Goal: Task Accomplishment & Management: Use online tool/utility

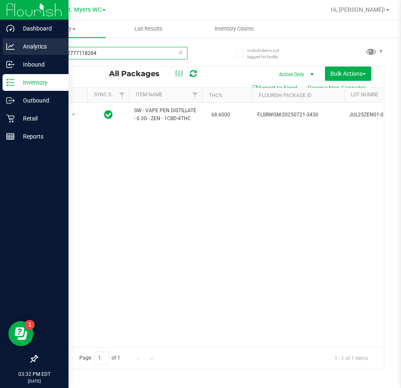
drag, startPoint x: 124, startPoint y: 53, endPoint x: 1, endPoint y: 46, distance: 123.1
click at [1, 46] on div "Dashboard Analytics Inbound Inventory Outbound Retail Reports 03:32 PM EDT [DAT…" at bounding box center [200, 194] width 401 height 388
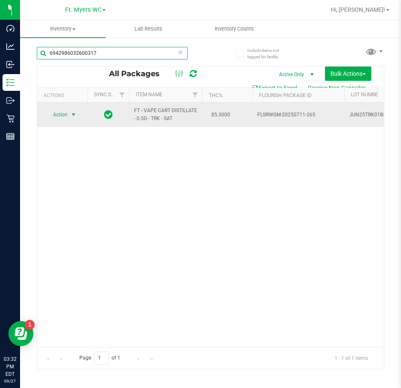
type input "6942986032600317"
click at [68, 114] on span "Action" at bounding box center [57, 115] width 23 height 12
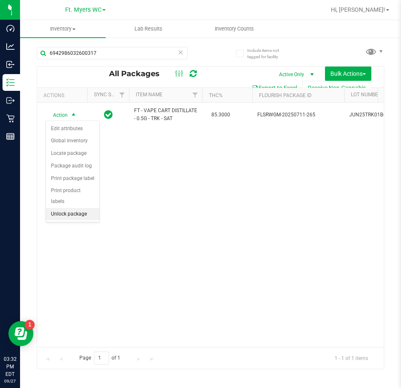
click at [64, 208] on li "Unlock package" at bounding box center [73, 214] width 54 height 13
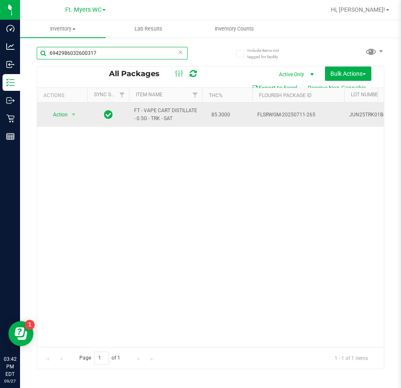
drag, startPoint x: 166, startPoint y: 51, endPoint x: 349, endPoint y: 113, distance: 193.4
click at [1, 114] on div "Dashboard Analytics Inbound Inventory Outbound Retail Reports 03:42 PM EDT [DAT…" at bounding box center [200, 194] width 401 height 388
type input "2619475826464669"
click at [62, 113] on span "Action" at bounding box center [57, 115] width 23 height 12
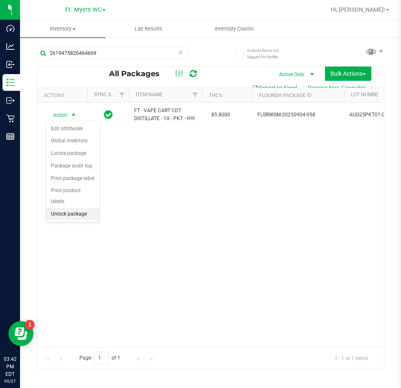
click at [69, 208] on li "Unlock package" at bounding box center [73, 214] width 54 height 13
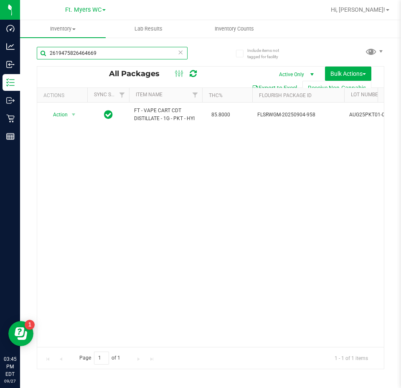
click at [108, 51] on input "2619475826464669" at bounding box center [112, 53] width 151 height 13
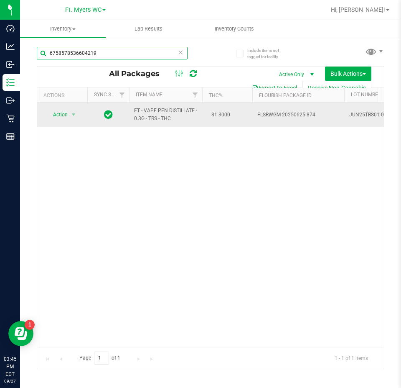
type input "6758578536604219"
click at [50, 112] on span "Action" at bounding box center [57, 115] width 23 height 12
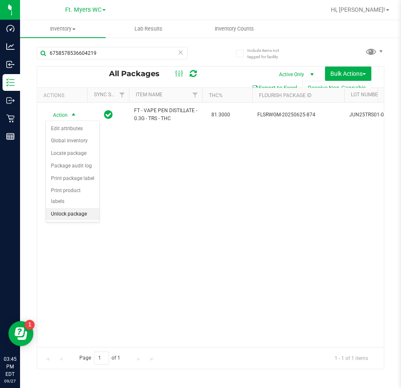
click at [70, 208] on li "Unlock package" at bounding box center [73, 214] width 54 height 13
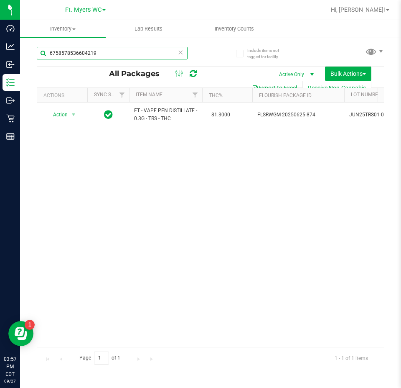
click at [107, 50] on input "6758578536604219" at bounding box center [112, 53] width 151 height 13
type input "6"
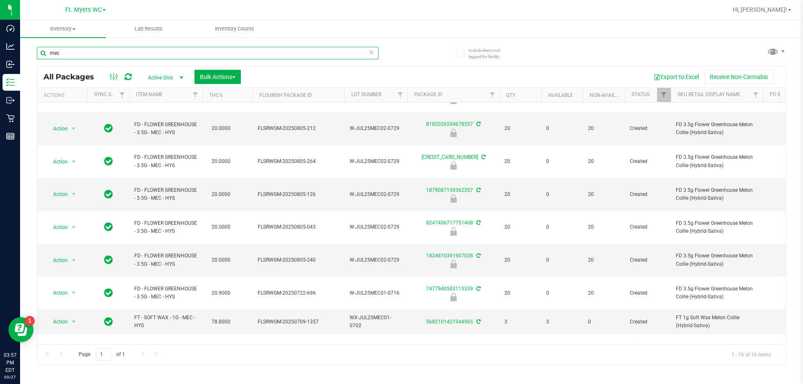
scroll to position [180, 0]
click at [88, 53] on input "mec" at bounding box center [208, 53] width 342 height 13
type input "m"
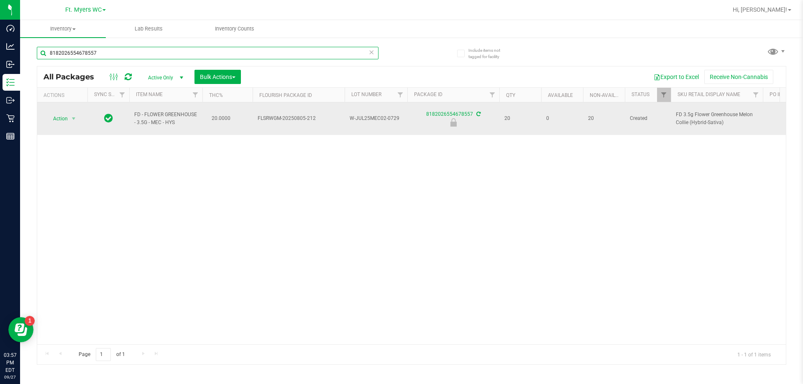
type input "8182026554678557"
click at [79, 115] on span "select" at bounding box center [74, 119] width 10 height 12
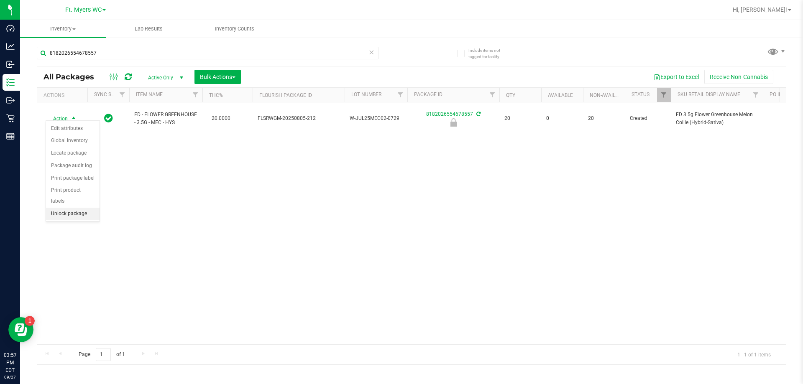
click at [77, 209] on li "Unlock package" at bounding box center [73, 214] width 54 height 13
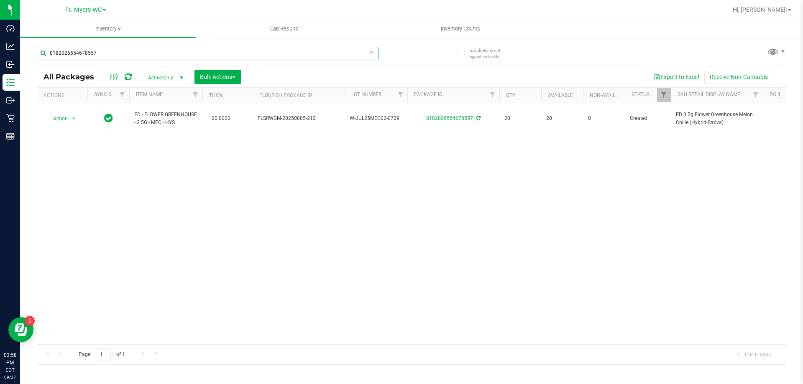
click at [114, 58] on input "8182026554678557" at bounding box center [208, 53] width 342 height 13
type input "8"
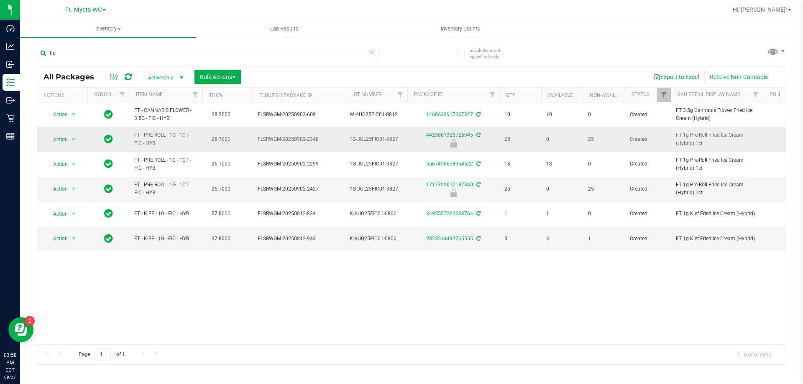
click at [216, 144] on span "26.7000" at bounding box center [220, 139] width 27 height 12
click at [110, 55] on input "fic" at bounding box center [208, 53] width 342 height 13
type input "f"
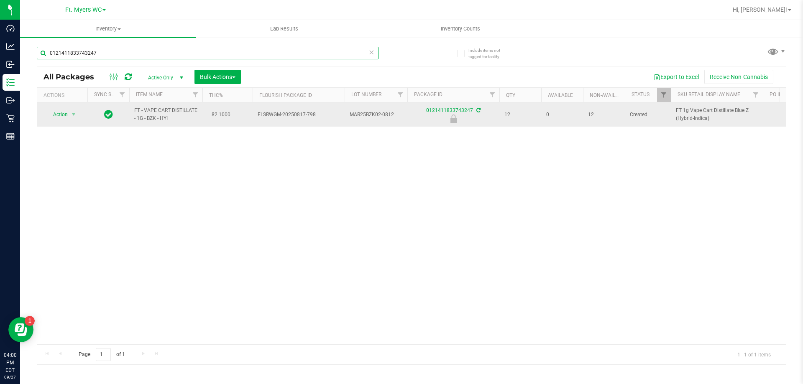
type input "0121411833743247"
click at [53, 113] on span "Action" at bounding box center [57, 115] width 23 height 12
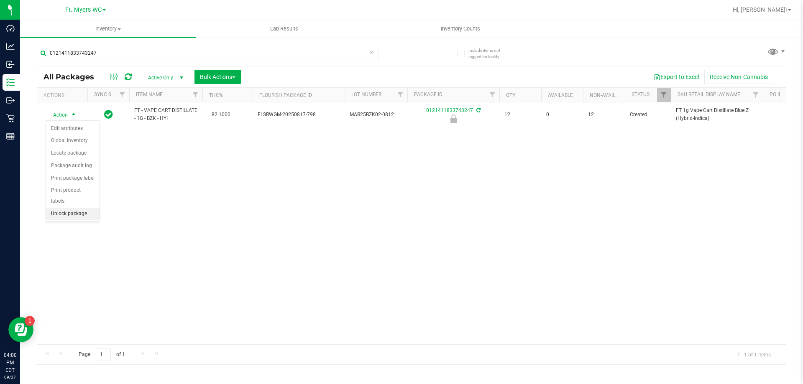
click at [67, 208] on li "Unlock package" at bounding box center [73, 214] width 54 height 13
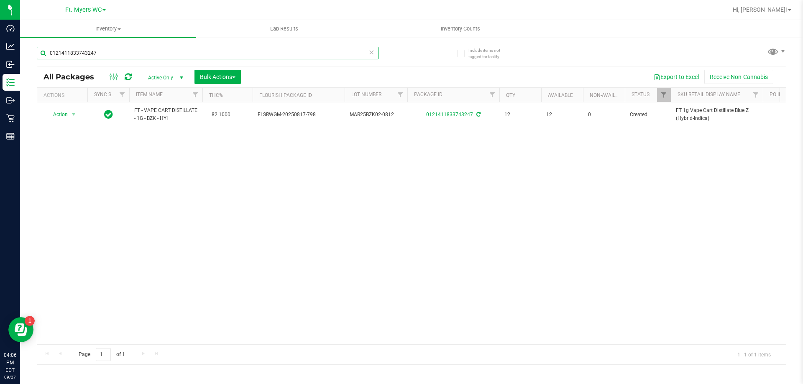
drag, startPoint x: 147, startPoint y: 56, endPoint x: 3, endPoint y: -10, distance: 159.0
click at [3, 0] on html "Dashboard Analytics Inbound Inventory Outbound Retail Reports 04:06 PM EDT [DAT…" at bounding box center [401, 192] width 803 height 384
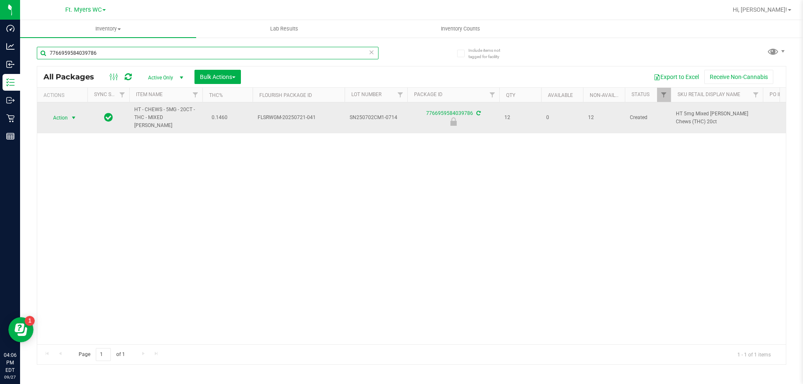
type input "7766959584039786"
click at [69, 112] on span "select" at bounding box center [74, 118] width 10 height 12
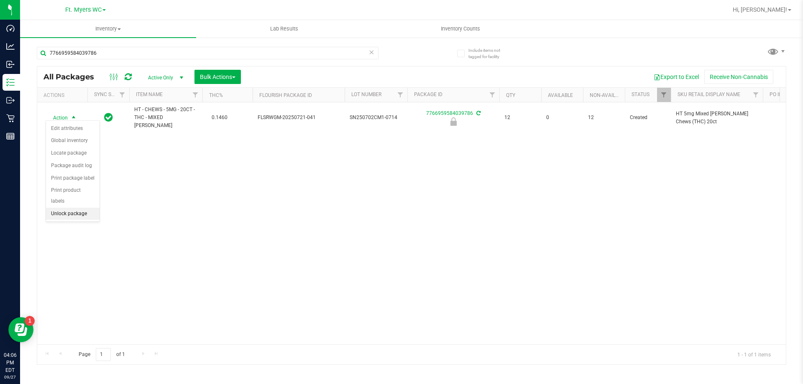
click at [82, 208] on li "Unlock package" at bounding box center [73, 214] width 54 height 13
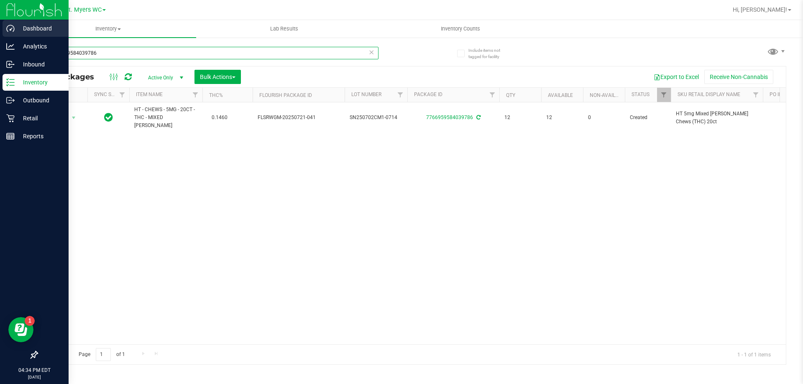
drag, startPoint x: 199, startPoint y: 50, endPoint x: 0, endPoint y: 23, distance: 200.9
click at [0, 23] on div "Dashboard Analytics Inbound Inventory Outbound Retail Reports 04:34 PM EDT [DAT…" at bounding box center [401, 192] width 803 height 384
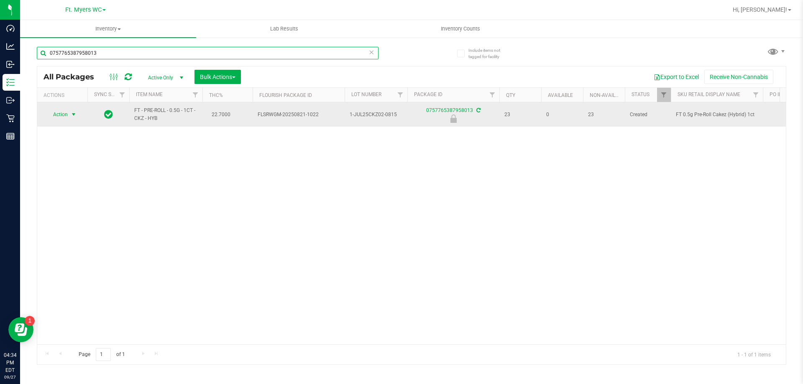
type input "0757765387958013"
click at [69, 116] on span "select" at bounding box center [74, 115] width 10 height 12
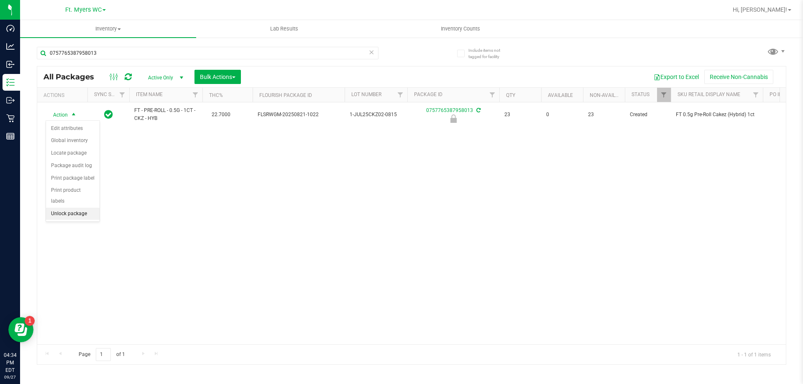
click at [62, 208] on li "Unlock package" at bounding box center [73, 214] width 54 height 13
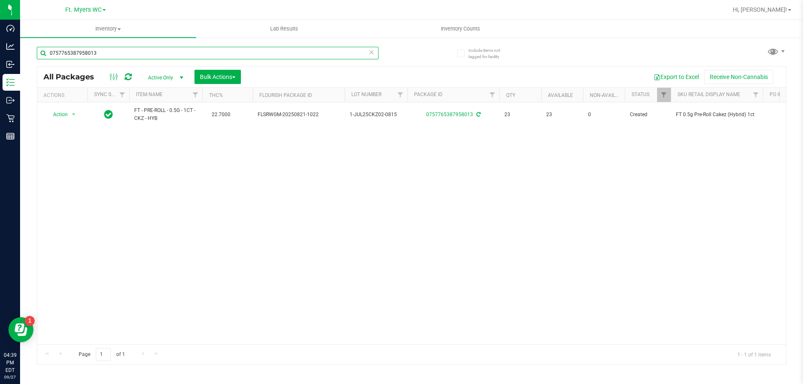
click at [125, 48] on input "0757765387958013" at bounding box center [208, 53] width 342 height 13
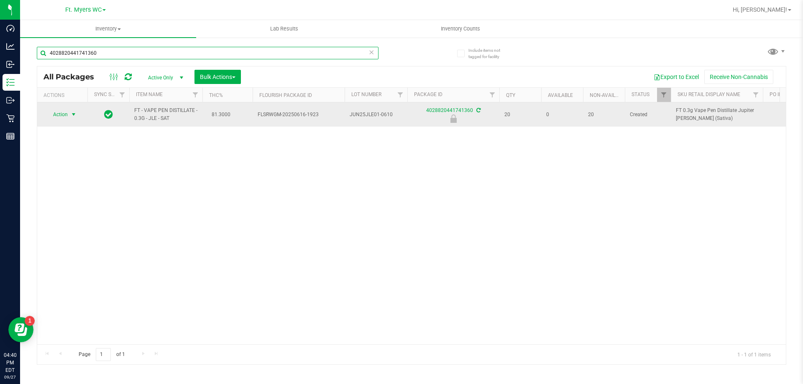
type input "4028820441741360"
click at [52, 116] on span "Action" at bounding box center [57, 115] width 23 height 12
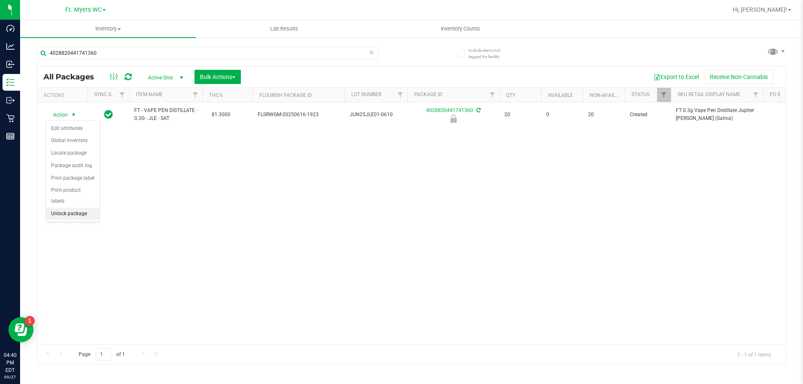
click at [61, 208] on li "Unlock package" at bounding box center [73, 214] width 54 height 13
